Goal: Check status

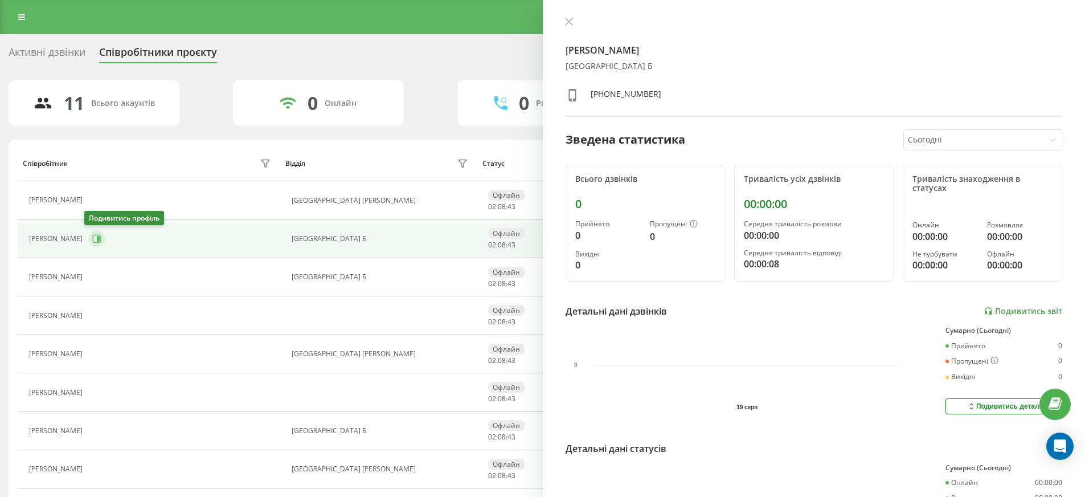
click at [95, 241] on icon at bounding box center [96, 238] width 9 height 9
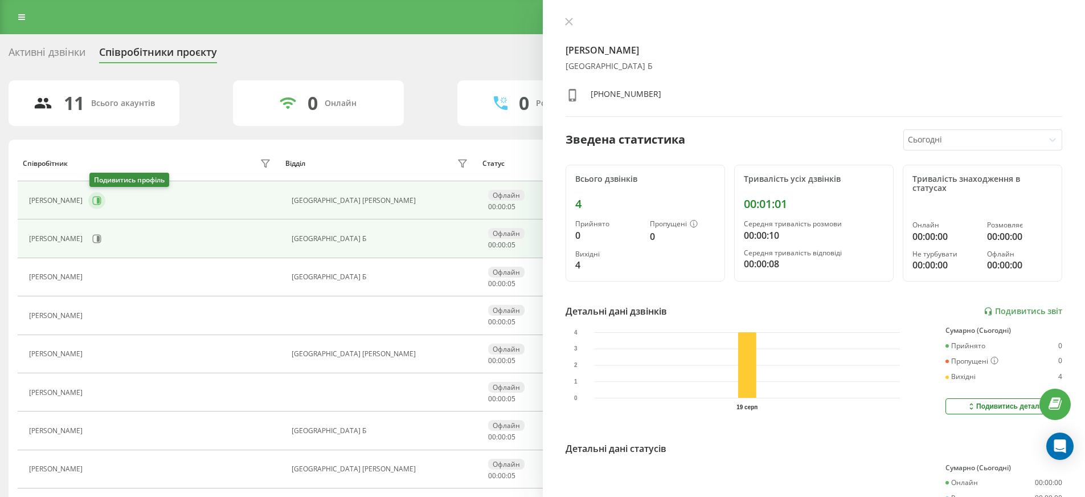
click at [95, 201] on icon at bounding box center [96, 200] width 9 height 9
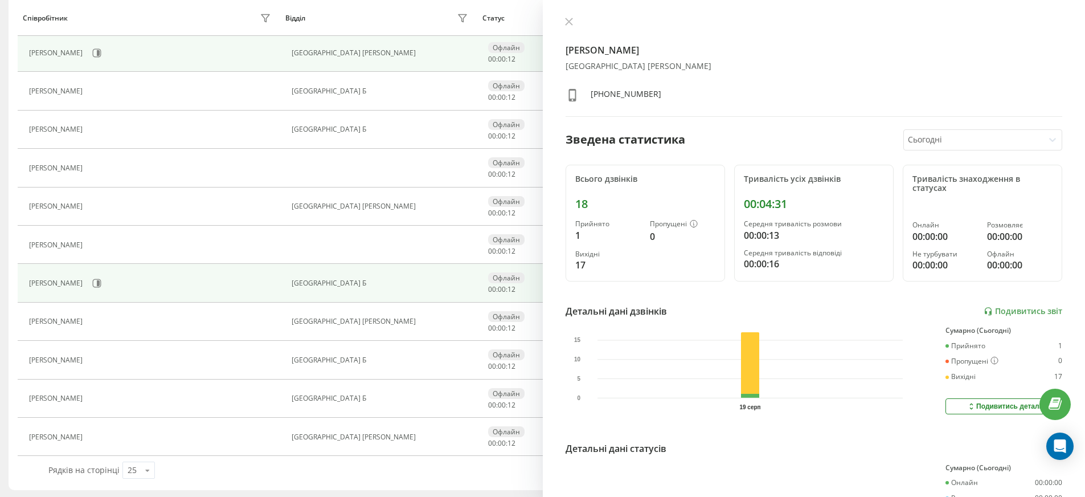
scroll to position [149, 0]
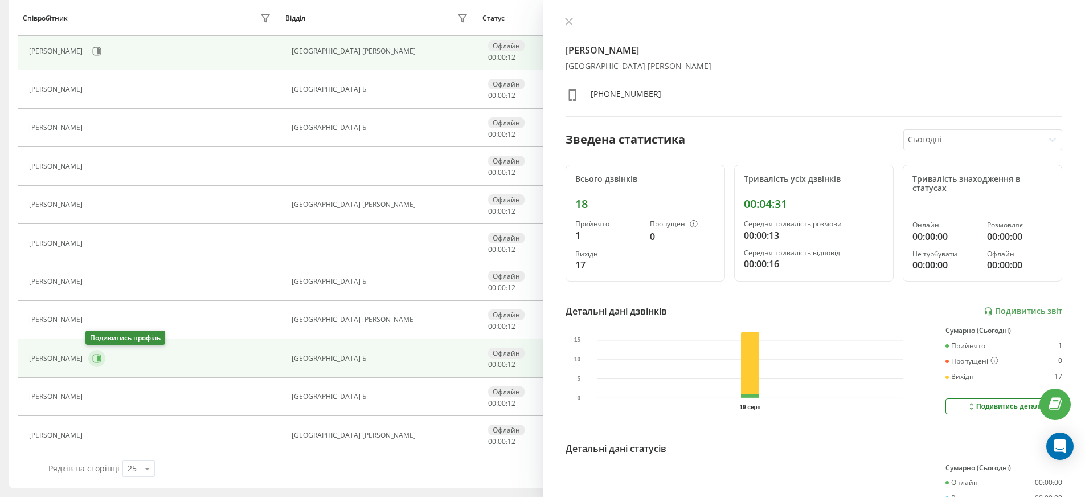
click at [95, 366] on button at bounding box center [96, 358] width 17 height 17
